Goal: Use online tool/utility: Use online tool/utility

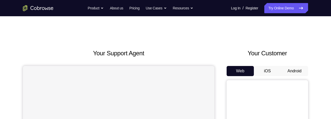
click at [296, 73] on button "Android" at bounding box center [293, 71] width 27 height 10
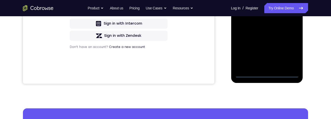
scroll to position [168, 0]
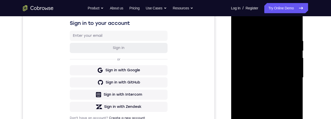
click at [271, 28] on div at bounding box center [266, 78] width 64 height 142
click at [288, 76] on div at bounding box center [266, 78] width 64 height 142
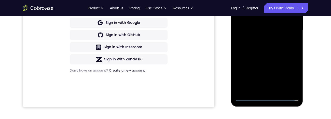
click at [261, 90] on div at bounding box center [266, 30] width 64 height 142
click at [272, 28] on div at bounding box center [266, 30] width 64 height 142
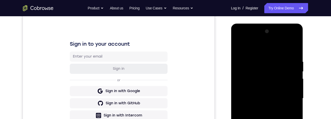
click at [259, 86] on div at bounding box center [266, 98] width 64 height 142
click at [266, 96] on div at bounding box center [266, 98] width 64 height 142
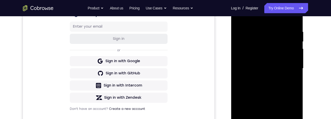
click at [272, 89] on div at bounding box center [266, 68] width 64 height 142
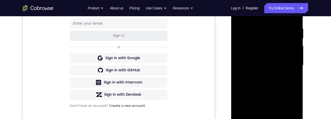
scroll to position [94, 0]
click at [271, 86] on div at bounding box center [266, 65] width 64 height 142
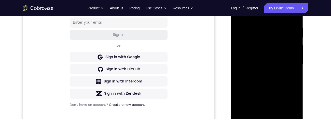
scroll to position [96, 0]
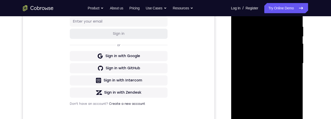
click at [297, 85] on div at bounding box center [266, 63] width 64 height 142
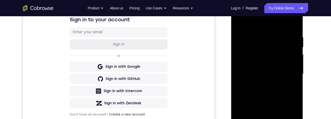
scroll to position [110, 0]
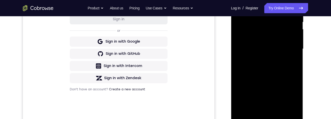
click at [282, 111] on div at bounding box center [266, 49] width 64 height 142
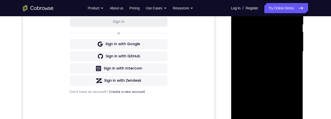
scroll to position [107, 0]
click at [288, 80] on div at bounding box center [266, 52] width 64 height 142
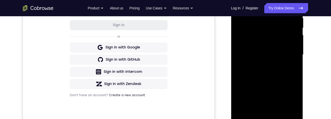
scroll to position [103, 0]
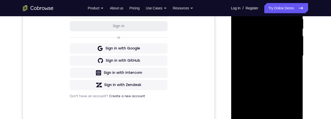
click at [288, 52] on div at bounding box center [266, 56] width 64 height 142
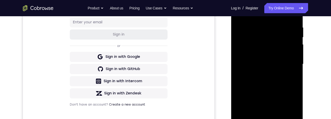
scroll to position [111, 0]
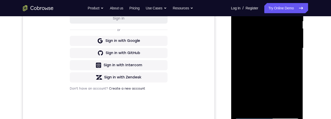
click at [288, 96] on div at bounding box center [266, 48] width 64 height 142
click at [290, 95] on div at bounding box center [266, 48] width 64 height 142
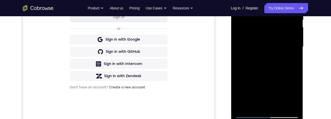
click at [296, 99] on div at bounding box center [266, 47] width 64 height 142
click at [296, 100] on div at bounding box center [266, 47] width 64 height 142
click at [295, 98] on div at bounding box center [266, 47] width 64 height 142
click at [295, 97] on div at bounding box center [266, 47] width 64 height 142
click at [296, 96] on div at bounding box center [266, 47] width 64 height 142
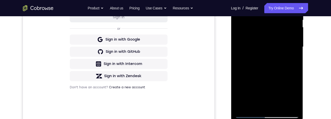
click at [295, 97] on div at bounding box center [266, 47] width 64 height 142
click at [292, 60] on div at bounding box center [266, 47] width 64 height 142
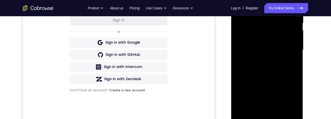
scroll to position [109, 0]
click at [293, 64] on div at bounding box center [266, 50] width 64 height 142
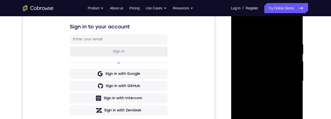
click at [238, 30] on div at bounding box center [266, 81] width 64 height 142
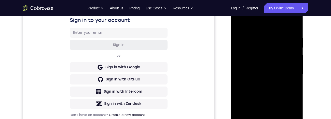
scroll to position [84, 0]
click at [243, 51] on div at bounding box center [266, 75] width 64 height 142
click at [274, 61] on div at bounding box center [266, 75] width 64 height 142
click at [295, 23] on div at bounding box center [266, 75] width 64 height 142
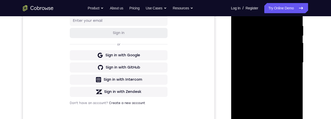
scroll to position [82, 0]
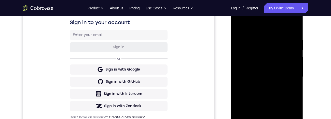
click at [236, 26] on div at bounding box center [266, 77] width 64 height 142
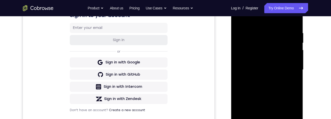
scroll to position [99, 0]
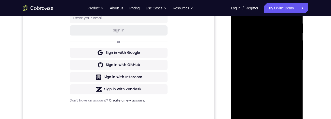
click at [295, 81] on div at bounding box center [266, 60] width 64 height 142
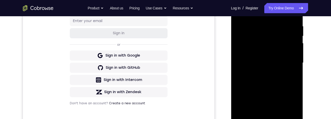
scroll to position [74, 0]
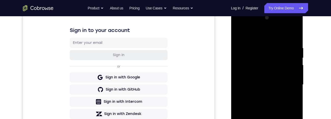
click at [261, 44] on div at bounding box center [266, 85] width 64 height 142
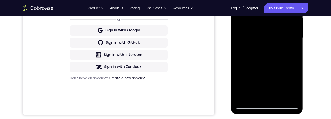
scroll to position [128, 0]
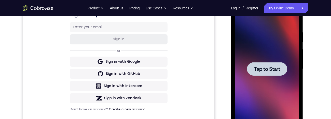
click at [277, 91] on div at bounding box center [266, 69] width 64 height 142
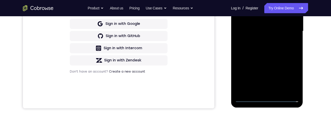
click at [268, 100] on div at bounding box center [266, 31] width 64 height 142
click at [291, 81] on div at bounding box center [266, 31] width 64 height 142
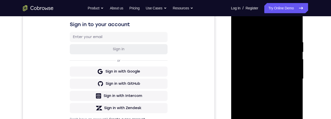
scroll to position [80, 0]
click at [261, 29] on div at bounding box center [266, 79] width 64 height 142
click at [288, 74] on div at bounding box center [266, 79] width 64 height 142
click at [263, 87] on div at bounding box center [266, 79] width 64 height 142
click at [278, 82] on div at bounding box center [266, 79] width 64 height 142
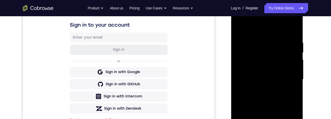
click at [276, 70] on div at bounding box center [266, 79] width 64 height 142
click at [266, 58] on div at bounding box center [266, 79] width 64 height 142
click at [268, 74] on div at bounding box center [266, 79] width 64 height 142
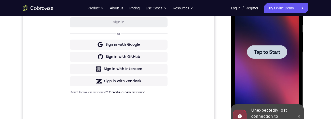
click at [317, 78] on div "Your Support Agent Your Customer Web iOS Android Next Steps We’d be happy to gi…" at bounding box center [165, 76] width 325 height 335
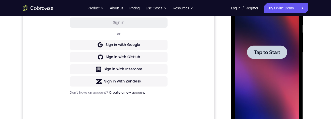
click at [234, 77] on div at bounding box center [266, 52] width 64 height 142
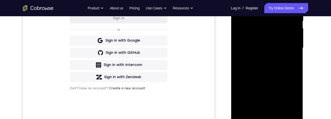
scroll to position [143, 0]
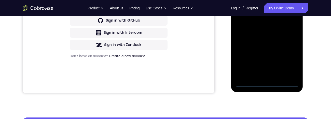
click at [269, 82] on div at bounding box center [266, 16] width 64 height 142
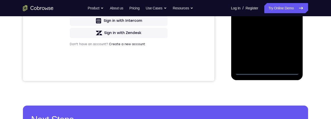
click at [289, 49] on div at bounding box center [266, 4] width 64 height 142
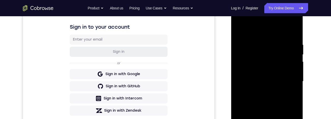
scroll to position [77, 0]
click at [265, 34] on div at bounding box center [266, 82] width 64 height 142
click at [289, 83] on div at bounding box center [266, 82] width 64 height 142
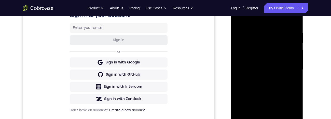
scroll to position [92, 0]
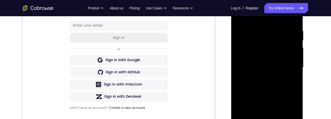
click at [262, 78] on div at bounding box center [266, 67] width 64 height 142
click at [287, 61] on div at bounding box center [266, 67] width 64 height 142
click at [278, 55] on div at bounding box center [266, 67] width 64 height 142
click at [293, 58] on div at bounding box center [266, 67] width 64 height 142
click at [290, 59] on div at bounding box center [266, 67] width 64 height 142
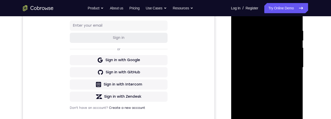
click at [294, 59] on div at bounding box center [266, 67] width 64 height 142
click at [293, 58] on div at bounding box center [266, 67] width 64 height 142
click at [295, 56] on div at bounding box center [266, 67] width 64 height 142
click at [259, 59] on div at bounding box center [266, 67] width 64 height 142
click at [295, 118] on div at bounding box center [266, 67] width 64 height 142
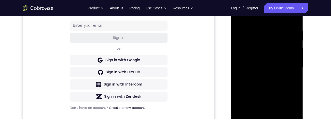
click at [293, 58] on div at bounding box center [266, 67] width 64 height 142
click at [284, 69] on div at bounding box center [266, 67] width 64 height 142
click at [290, 83] on div at bounding box center [266, 67] width 64 height 142
click at [283, 83] on div at bounding box center [266, 67] width 64 height 142
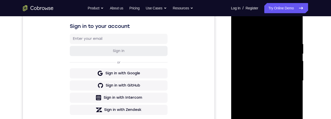
scroll to position [93, 0]
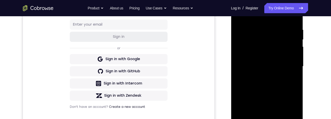
click at [271, 87] on div at bounding box center [266, 66] width 64 height 142
click at [279, 119] on div at bounding box center [266, 66] width 64 height 142
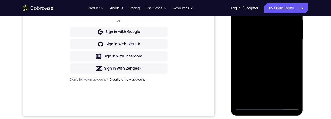
scroll to position [88, 0]
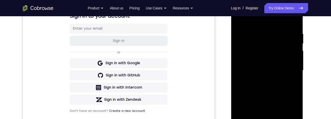
click at [241, 20] on div at bounding box center [266, 70] width 64 height 142
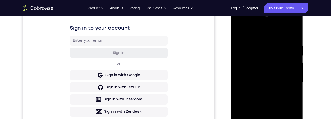
scroll to position [79, 0]
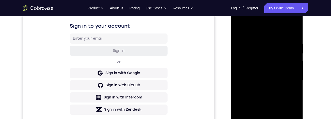
click at [259, 39] on div at bounding box center [266, 80] width 64 height 142
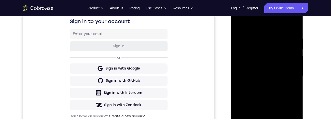
scroll to position [84, 0]
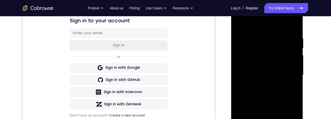
click at [242, 69] on div at bounding box center [266, 75] width 64 height 142
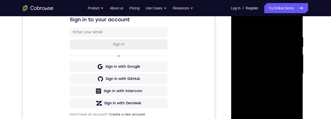
click at [297, 67] on div at bounding box center [266, 74] width 64 height 142
click at [297, 75] on div at bounding box center [266, 74] width 64 height 142
click at [298, 78] on div at bounding box center [266, 74] width 64 height 142
click at [295, 81] on div at bounding box center [266, 74] width 64 height 142
click at [297, 80] on div at bounding box center [266, 74] width 64 height 142
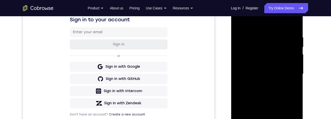
click at [292, 84] on div at bounding box center [266, 74] width 64 height 142
click at [294, 81] on div at bounding box center [266, 74] width 64 height 142
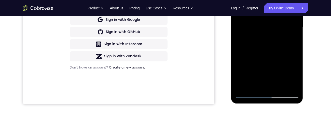
scroll to position [92, 0]
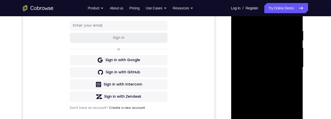
click at [294, 75] on div at bounding box center [266, 67] width 64 height 142
click at [294, 78] on div at bounding box center [266, 67] width 64 height 142
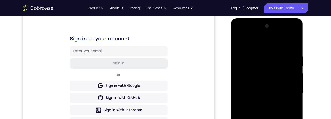
scroll to position [66, 0]
click at [290, 90] on div at bounding box center [266, 93] width 64 height 142
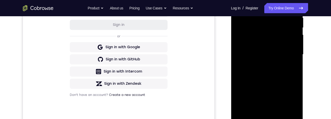
scroll to position [104, 0]
click at [294, 68] on div at bounding box center [266, 55] width 64 height 142
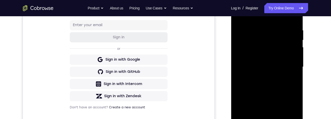
scroll to position [92, 0]
click at [294, 84] on div at bounding box center [266, 67] width 64 height 142
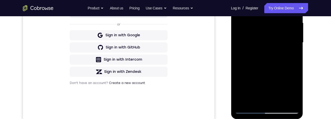
scroll to position [80, 0]
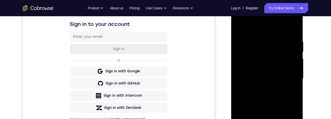
click at [293, 82] on div at bounding box center [266, 79] width 64 height 142
click at [293, 32] on div at bounding box center [266, 79] width 64 height 142
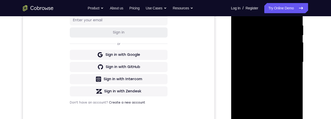
scroll to position [111, 0]
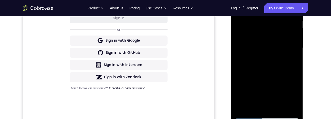
click at [297, 70] on div at bounding box center [266, 48] width 64 height 142
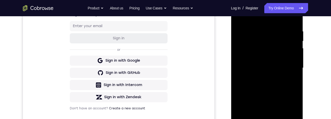
scroll to position [91, 0]
click at [295, 79] on div at bounding box center [266, 68] width 64 height 142
click at [296, 76] on div at bounding box center [266, 67] width 64 height 142
click at [293, 76] on div at bounding box center [266, 67] width 64 height 142
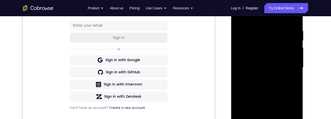
click at [295, 74] on div at bounding box center [266, 67] width 64 height 142
click at [293, 76] on div at bounding box center [266, 67] width 64 height 142
click at [295, 77] on div at bounding box center [266, 67] width 64 height 142
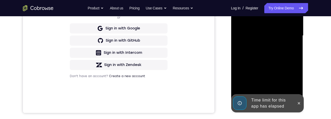
scroll to position [129, 0]
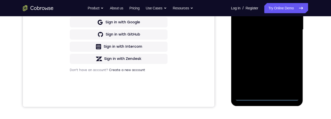
click at [261, 96] on div at bounding box center [266, 30] width 64 height 142
click at [271, 99] on div at bounding box center [266, 30] width 64 height 142
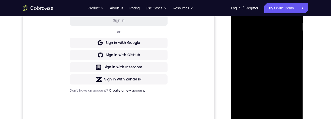
click at [293, 96] on div at bounding box center [266, 50] width 64 height 142
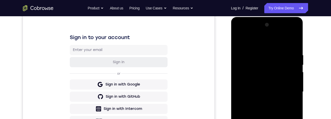
scroll to position [57, 0]
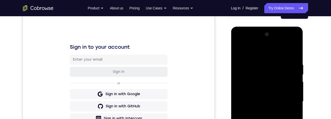
click at [265, 53] on div at bounding box center [266, 102] width 64 height 142
click at [292, 101] on div at bounding box center [266, 102] width 64 height 142
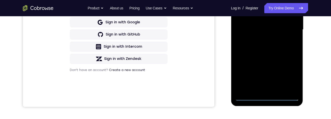
scroll to position [117, 0]
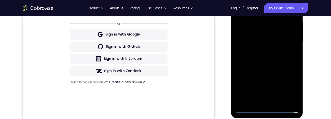
click at [260, 54] on div at bounding box center [266, 42] width 64 height 142
click at [273, 36] on div at bounding box center [266, 42] width 64 height 142
click at [277, 33] on div at bounding box center [266, 42] width 64 height 142
click at [286, 45] on div at bounding box center [266, 42] width 64 height 142
click at [285, 62] on div at bounding box center [266, 42] width 64 height 142
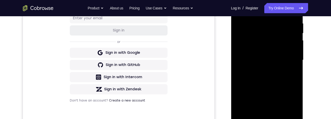
scroll to position [100, 0]
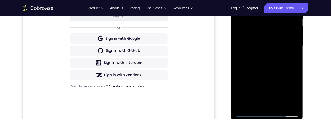
click at [286, 71] on div at bounding box center [266, 46] width 64 height 142
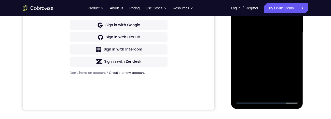
scroll to position [126, 0]
click at [298, 88] on div at bounding box center [266, 33] width 64 height 142
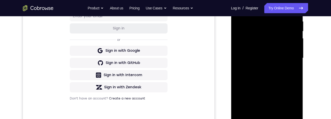
scroll to position [108, 0]
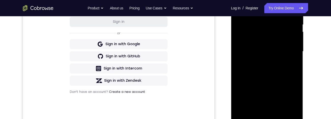
click at [282, 111] on div at bounding box center [266, 51] width 64 height 142
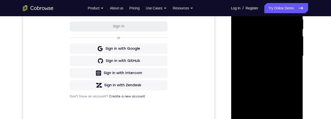
scroll to position [103, 0]
click at [285, 83] on div at bounding box center [266, 56] width 64 height 142
click at [278, 48] on div at bounding box center [266, 56] width 64 height 142
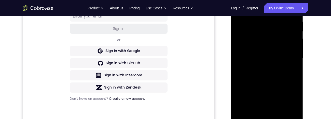
scroll to position [83, 0]
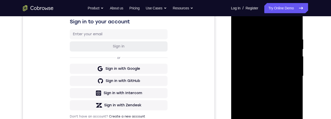
click at [239, 22] on div at bounding box center [266, 76] width 64 height 142
click at [238, 26] on div at bounding box center [266, 76] width 64 height 142
click at [240, 24] on div at bounding box center [266, 76] width 64 height 142
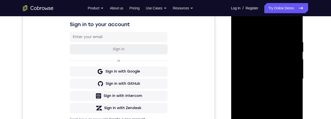
scroll to position [80, 0]
click at [260, 38] on div at bounding box center [266, 79] width 64 height 142
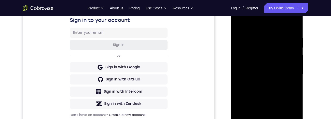
click at [290, 65] on div at bounding box center [266, 75] width 64 height 142
click at [298, 66] on div at bounding box center [266, 75] width 64 height 142
click at [295, 65] on div at bounding box center [266, 75] width 64 height 142
click at [296, 57] on div at bounding box center [266, 75] width 64 height 142
click at [293, 70] on div at bounding box center [266, 75] width 64 height 142
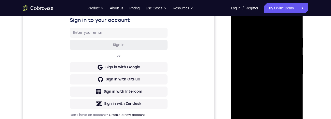
click at [294, 49] on div at bounding box center [266, 75] width 64 height 142
click at [290, 65] on div at bounding box center [266, 75] width 64 height 142
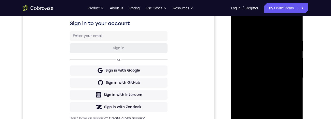
click at [293, 28] on div at bounding box center [266, 78] width 64 height 142
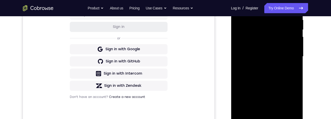
scroll to position [93, 0]
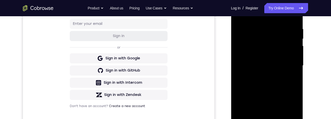
click at [295, 61] on div at bounding box center [266, 66] width 64 height 142
click at [294, 51] on div at bounding box center [266, 66] width 64 height 142
click at [294, 53] on div at bounding box center [266, 66] width 64 height 142
click at [298, 53] on div at bounding box center [266, 66] width 64 height 142
click at [296, 51] on div at bounding box center [266, 66] width 64 height 142
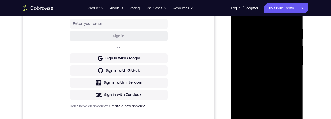
click at [295, 53] on div at bounding box center [266, 66] width 64 height 142
click at [296, 51] on div at bounding box center [266, 66] width 64 height 142
click at [294, 55] on div at bounding box center [266, 66] width 64 height 142
click at [294, 50] on div at bounding box center [266, 66] width 64 height 142
click at [295, 49] on div at bounding box center [266, 66] width 64 height 142
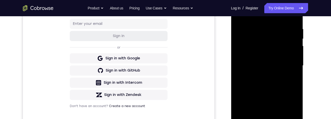
click at [296, 48] on div at bounding box center [266, 66] width 64 height 142
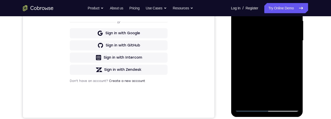
scroll to position [118, 0]
click at [241, 95] on div at bounding box center [266, 41] width 64 height 142
click at [243, 104] on div at bounding box center [266, 41] width 64 height 142
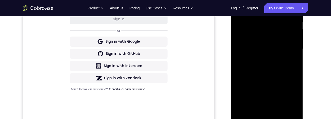
scroll to position [111, 0]
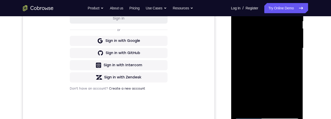
click at [289, 77] on div at bounding box center [266, 48] width 64 height 142
click at [253, 78] on div at bounding box center [266, 48] width 64 height 142
click at [296, 72] on div at bounding box center [266, 48] width 64 height 142
click at [298, 70] on div at bounding box center [266, 48] width 64 height 142
click at [296, 68] on div at bounding box center [266, 48] width 64 height 142
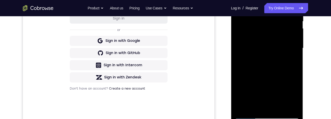
click at [295, 49] on div at bounding box center [266, 48] width 64 height 142
click at [296, 48] on div at bounding box center [266, 48] width 64 height 142
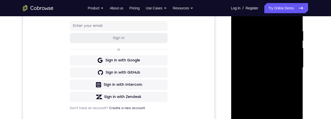
scroll to position [92, 0]
click at [295, 62] on div at bounding box center [266, 67] width 64 height 142
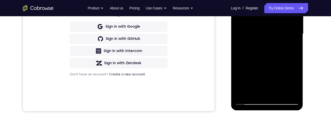
click at [295, 40] on div at bounding box center [266, 34] width 64 height 142
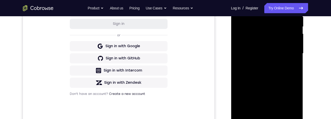
click at [295, 58] on div at bounding box center [266, 53] width 64 height 142
click at [296, 57] on div at bounding box center [266, 53] width 64 height 142
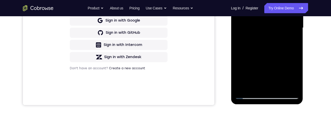
click at [247, 92] on div at bounding box center [266, 28] width 64 height 142
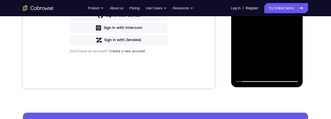
scroll to position [151, 0]
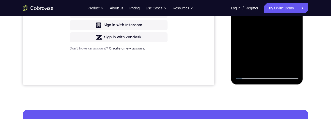
click at [243, 73] on div at bounding box center [266, 8] width 64 height 142
click at [245, 67] on div at bounding box center [266, 8] width 64 height 142
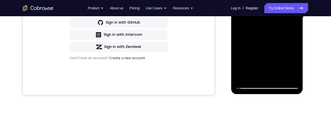
scroll to position [142, 0]
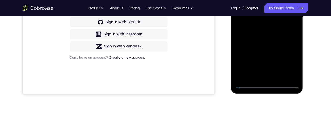
click at [253, 52] on div at bounding box center [266, 17] width 64 height 142
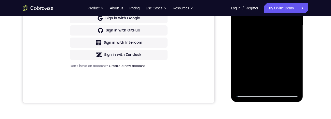
scroll to position [99, 0]
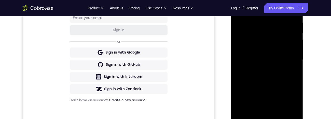
click at [259, 20] on div at bounding box center [266, 60] width 64 height 142
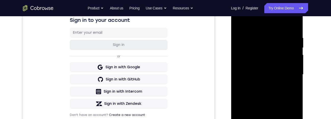
scroll to position [95, 0]
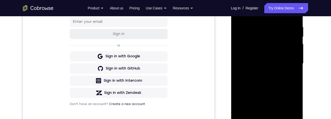
click at [297, 60] on div at bounding box center [266, 64] width 64 height 142
click at [296, 66] on div at bounding box center [266, 64] width 64 height 142
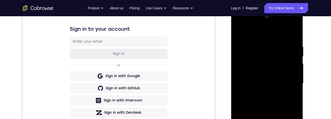
click at [290, 61] on div at bounding box center [266, 83] width 64 height 142
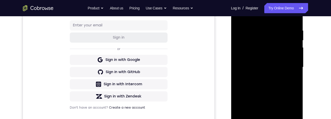
click at [292, 49] on div at bounding box center [266, 67] width 64 height 142
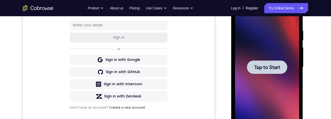
scroll to position [91, 0]
